Goal: Information Seeking & Learning: Find contact information

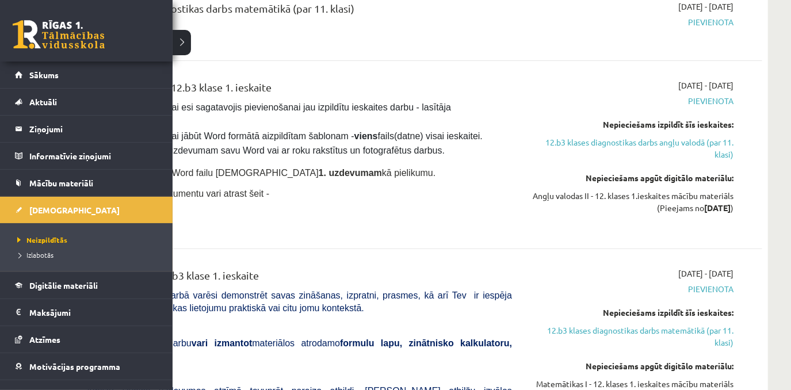
scroll to position [41, 0]
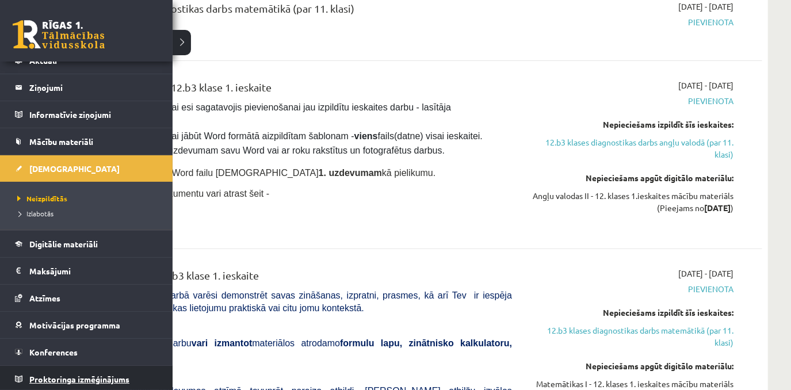
click at [78, 375] on span "Proktoringa izmēģinājums" at bounding box center [79, 379] width 100 height 10
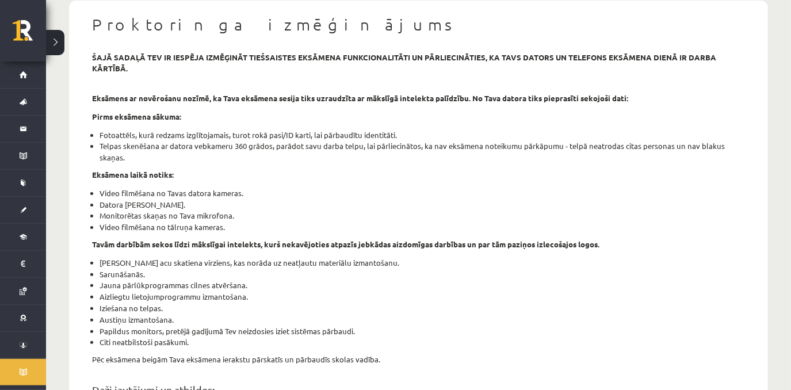
scroll to position [29, 0]
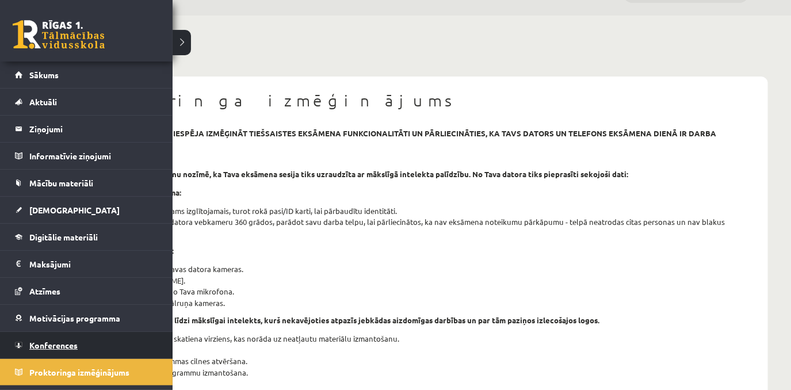
click at [56, 341] on span "Konferences" at bounding box center [53, 345] width 48 height 10
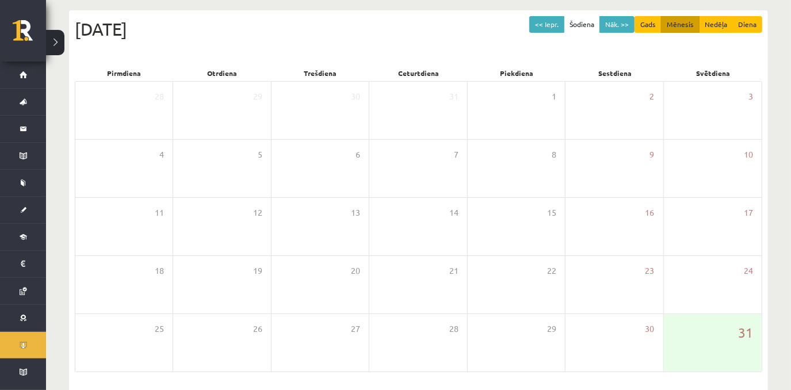
scroll to position [121, 0]
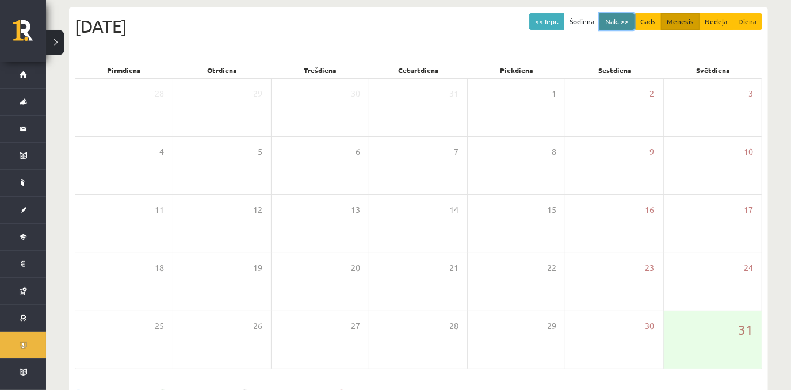
click at [614, 20] on button "Nāk. >>" at bounding box center [617, 21] width 35 height 17
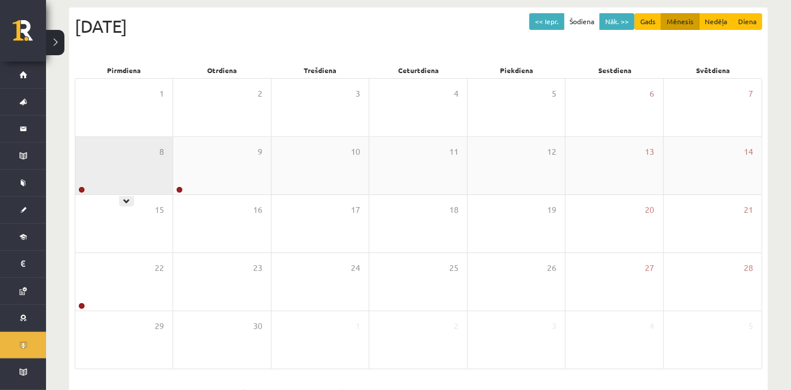
click at [133, 177] on div "8" at bounding box center [123, 166] width 97 height 58
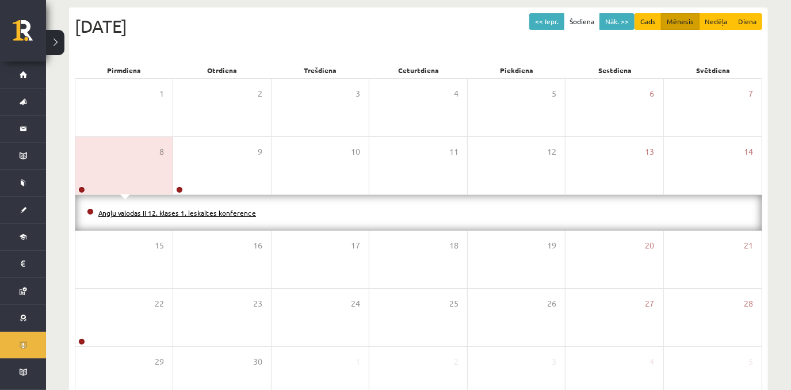
click at [144, 215] on link "Angļu valodas II 12. klases 1. ieskaites konference" at bounding box center [177, 212] width 158 height 9
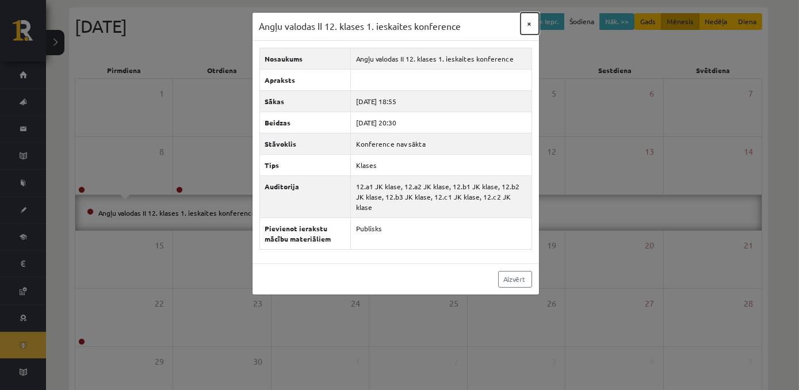
click at [532, 25] on button "×" at bounding box center [530, 24] width 18 height 22
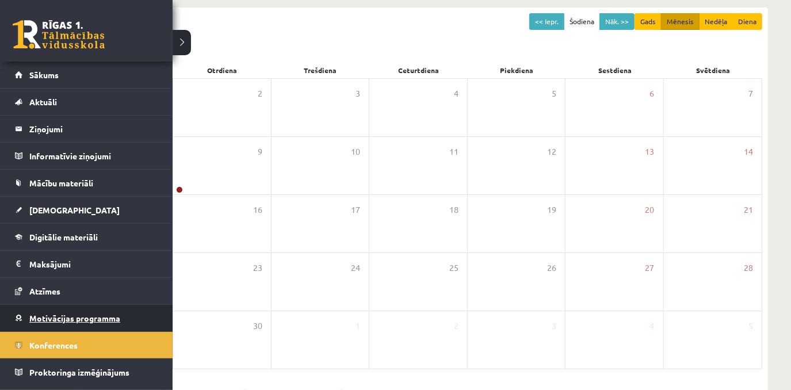
click at [32, 325] on link "Motivācijas programma" at bounding box center [86, 318] width 143 height 26
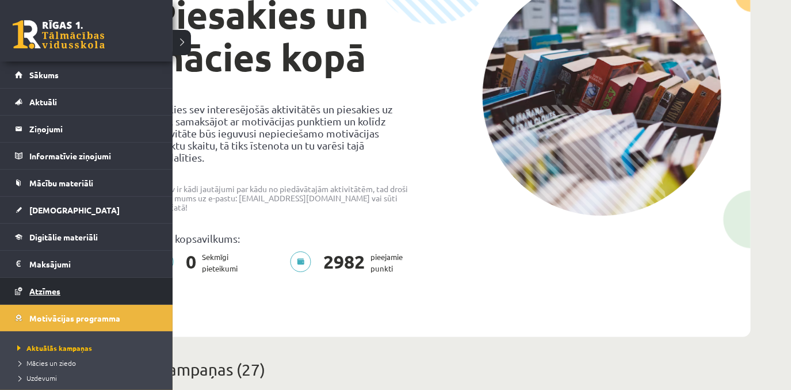
click at [83, 289] on link "Atzīmes" at bounding box center [86, 291] width 143 height 26
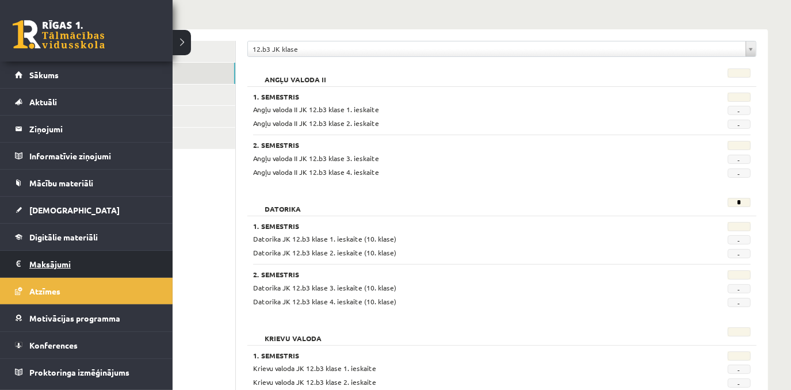
click at [48, 263] on legend "Maksājumi 0" at bounding box center [93, 264] width 129 height 26
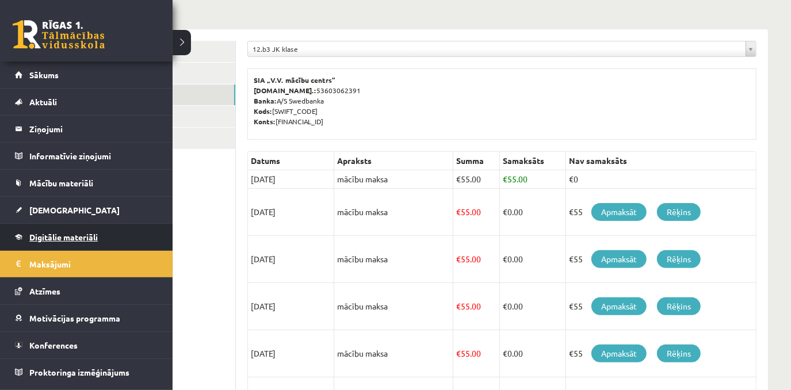
click at [38, 238] on span "Digitālie materiāli" at bounding box center [63, 237] width 68 height 10
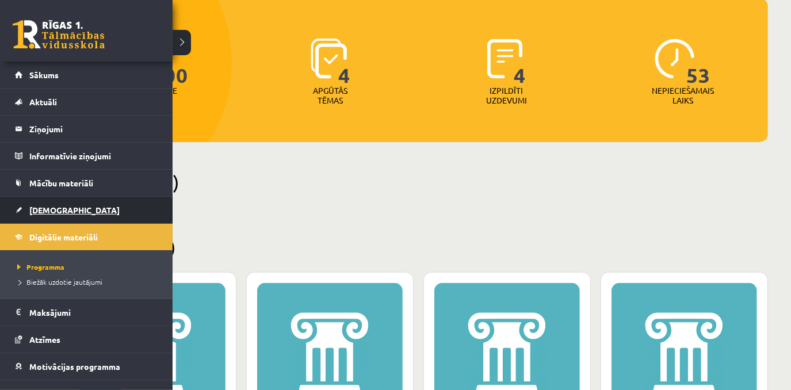
click at [57, 216] on link "[DEMOGRAPHIC_DATA]" at bounding box center [86, 210] width 143 height 26
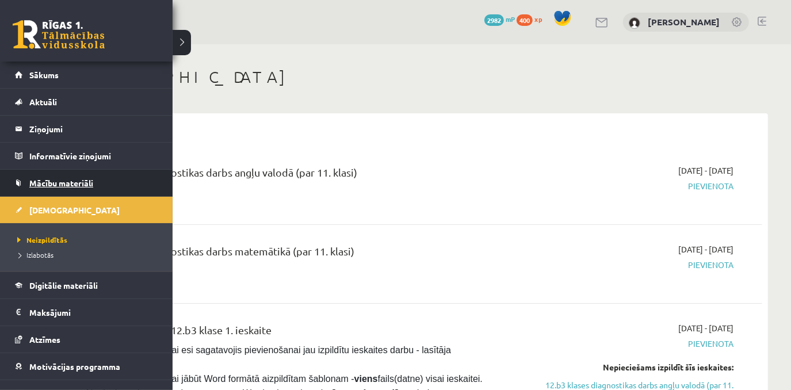
click at [40, 185] on span "Mācību materiāli" at bounding box center [61, 183] width 64 height 10
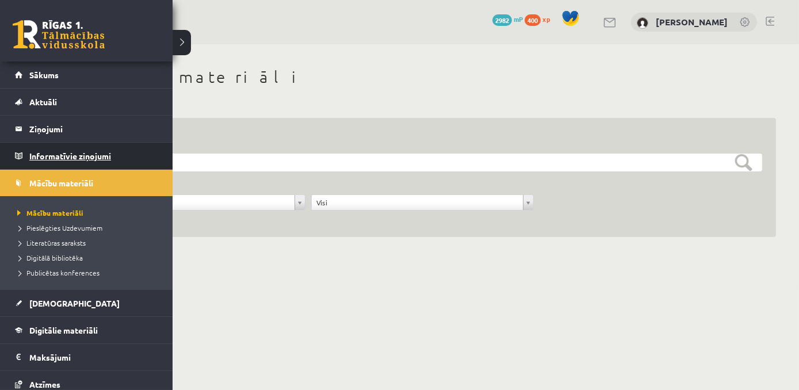
click at [18, 161] on link "Informatīvie ziņojumi 0" at bounding box center [86, 156] width 143 height 26
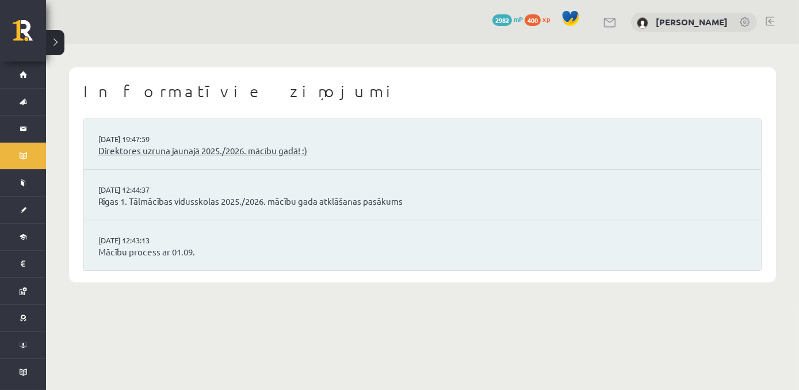
click at [189, 154] on link "Direktores uzruna jaunajā 2025./2026. mācību gadā! :)" at bounding box center [422, 150] width 649 height 13
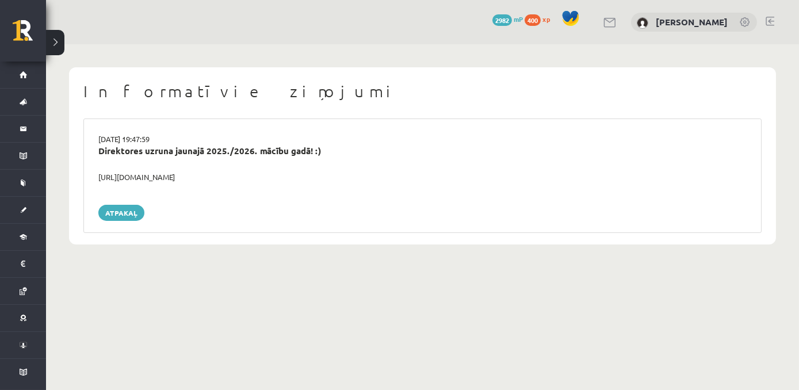
click at [182, 180] on div "https://youtube.com/shorts/lM8RsWyzCn4" at bounding box center [423, 178] width 666 height 12
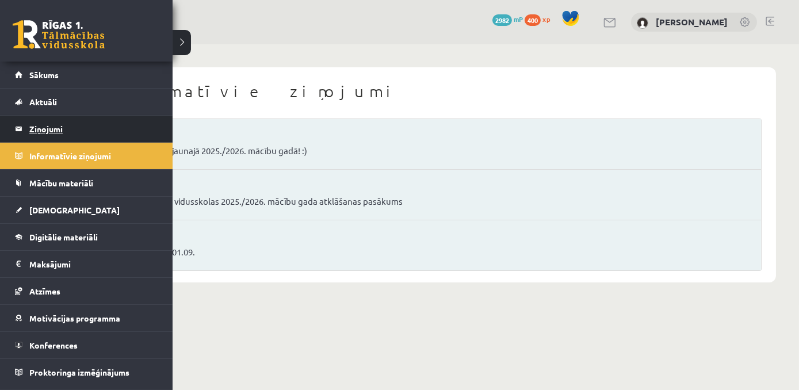
click at [28, 128] on link "Ziņojumi 0" at bounding box center [86, 129] width 143 height 26
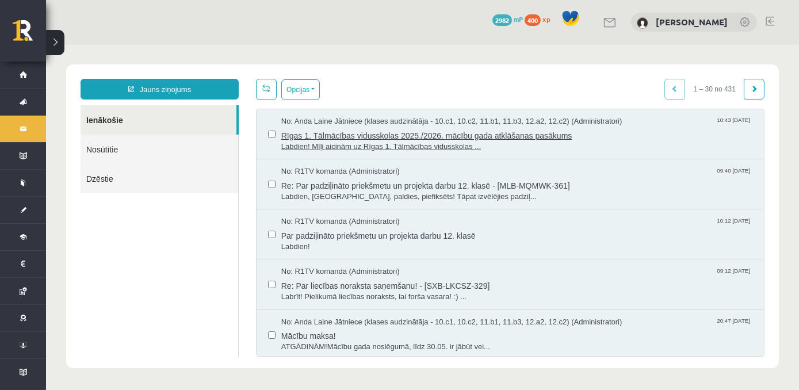
click at [344, 138] on span "Rīgas 1. Tālmācības vidusskolas 2025./2026. mācību gada atklāšanas pasākums" at bounding box center [516, 134] width 471 height 14
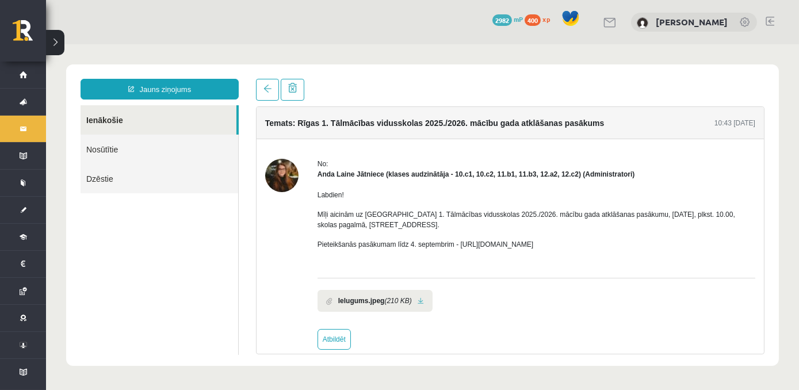
click at [419, 302] on link at bounding box center [421, 301] width 6 height 7
click at [263, 93] on link at bounding box center [267, 90] width 23 height 22
click at [265, 90] on span at bounding box center [268, 89] width 8 height 8
click at [264, 93] on span at bounding box center [268, 89] width 8 height 8
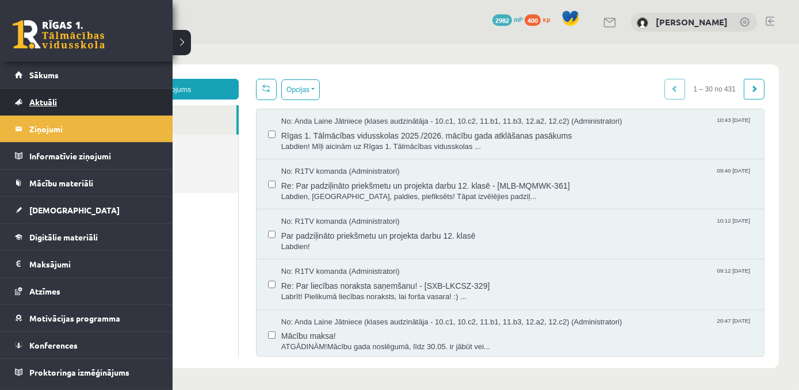
click at [41, 105] on span "Aktuāli" at bounding box center [43, 102] width 28 height 10
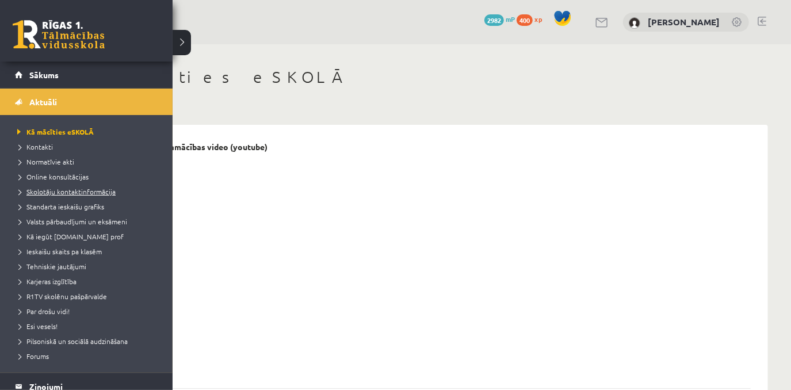
click at [64, 195] on span "Skolotāju kontaktinformācija" at bounding box center [64, 191] width 101 height 9
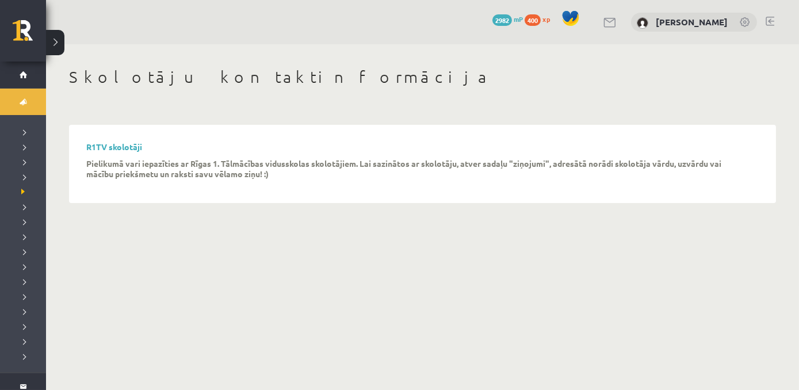
click at [109, 177] on b "Pielikumā vari iepazīties ar Rīgas 1. Tālmācības vidusskolas skolotājiem. Lai s…" at bounding box center [403, 168] width 635 height 21
click at [135, 145] on link "R1TV skolotāji" at bounding box center [114, 147] width 56 height 10
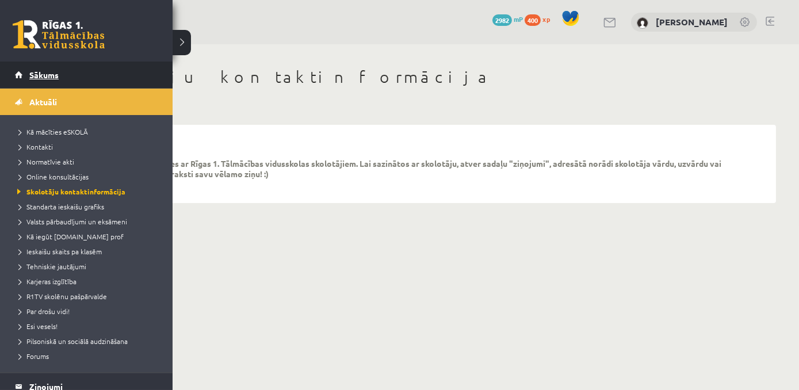
click at [28, 79] on link "Sākums" at bounding box center [86, 75] width 143 height 26
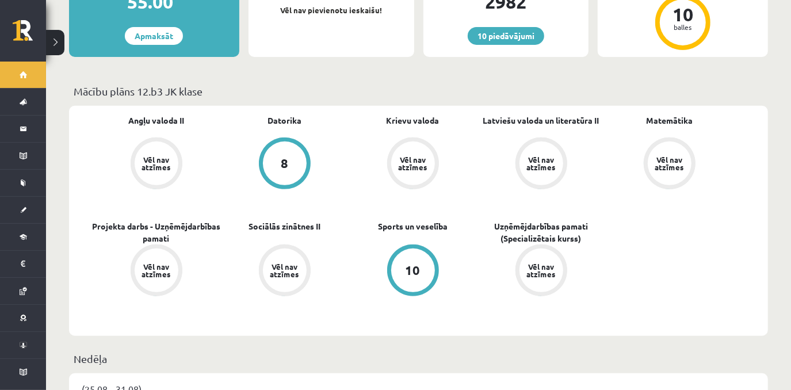
scroll to position [275, 0]
